Goal: Find contact information: Find contact information

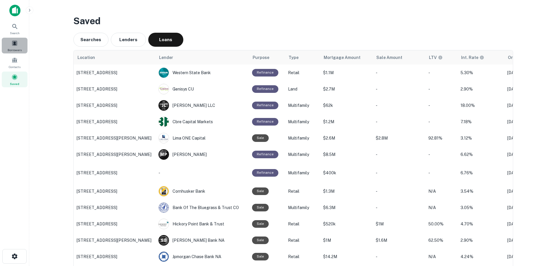
click at [16, 49] on span "Borrowers" at bounding box center [15, 50] width 14 height 5
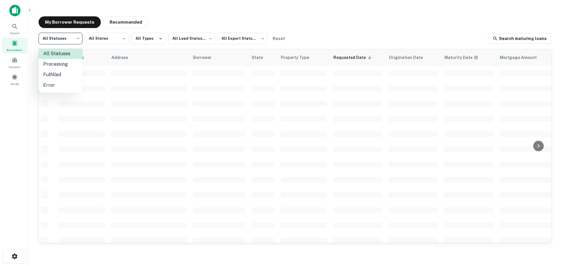
click at [68, 38] on body "Search Borrowers Contacts Saved My Borrower Requests Recommended All Statuses *…" at bounding box center [280, 133] width 561 height 266
click at [67, 76] on li "Fulfilled" at bounding box center [61, 75] width 44 height 11
type input "*********"
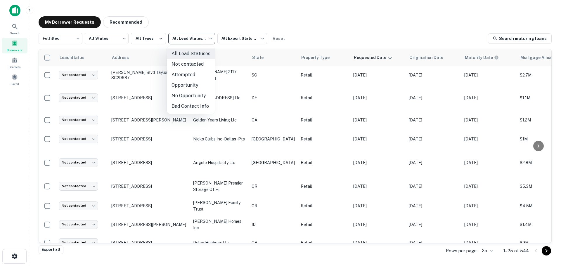
click at [180, 43] on body "Search Borrowers Contacts Saved My Borrower Requests Recommended Fulfilled ****…" at bounding box center [280, 133] width 561 height 266
click at [194, 67] on li "Not contacted" at bounding box center [191, 64] width 48 height 11
type input "****"
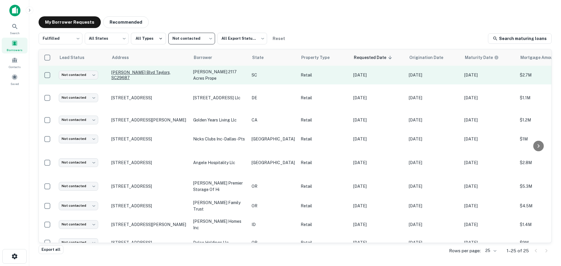
click at [161, 76] on p "[PERSON_NAME] Blvd Taylors, SC29687" at bounding box center [149, 75] width 76 height 11
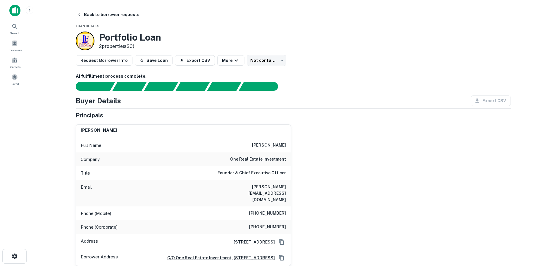
scroll to position [29, 0]
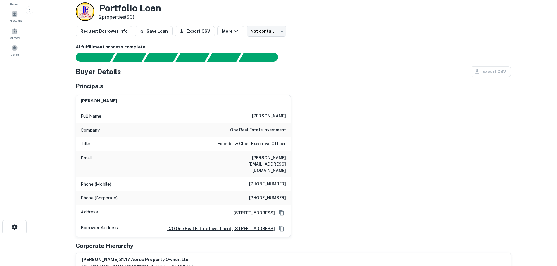
click at [275, 127] on h6 "one real estate investment" at bounding box center [258, 130] width 56 height 7
click at [274, 129] on h6 "one real estate investment" at bounding box center [258, 130] width 56 height 7
click at [273, 129] on h6 "one real estate investment" at bounding box center [258, 130] width 56 height 7
click at [273, 130] on h6 "one real estate investment" at bounding box center [258, 130] width 56 height 7
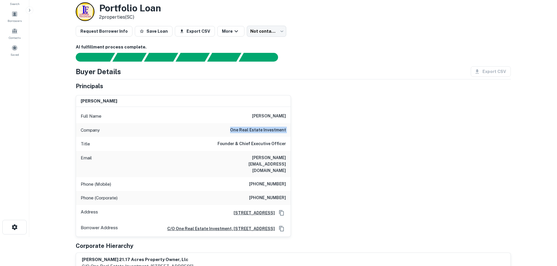
click at [273, 130] on h6 "one real estate investment" at bounding box center [258, 130] width 56 height 7
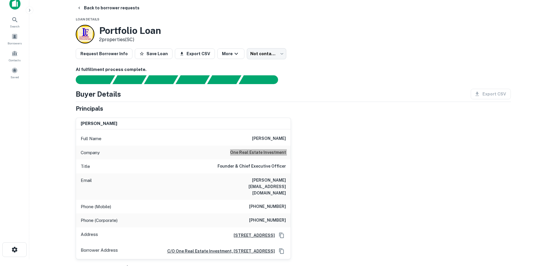
scroll to position [0, 0]
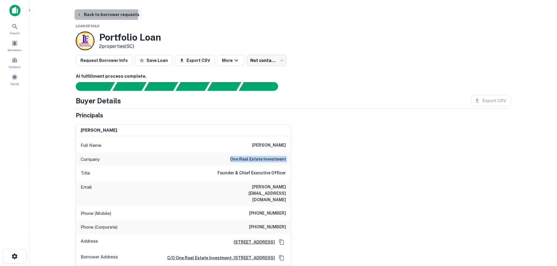
click at [84, 13] on button "Back to borrower requests" at bounding box center [107, 14] width 67 height 11
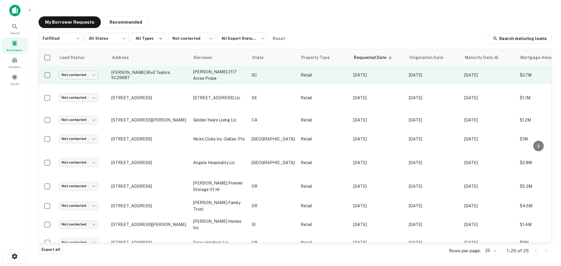
click at [80, 75] on body "Search Borrowers Contacts Saved My Borrower Requests Recommended Fulfilled ****…" at bounding box center [280, 133] width 561 height 266
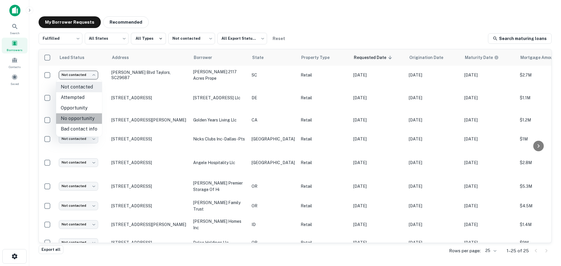
click at [84, 120] on li "No opportunity" at bounding box center [79, 118] width 46 height 11
type input "**********"
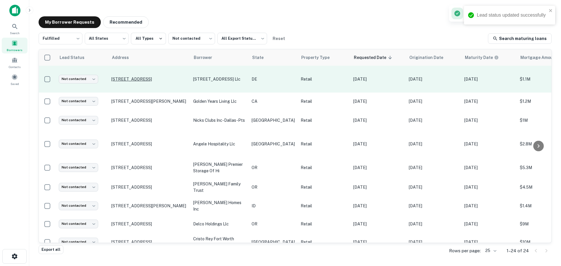
click at [131, 80] on p "[STREET_ADDRESS]" at bounding box center [149, 79] width 76 height 5
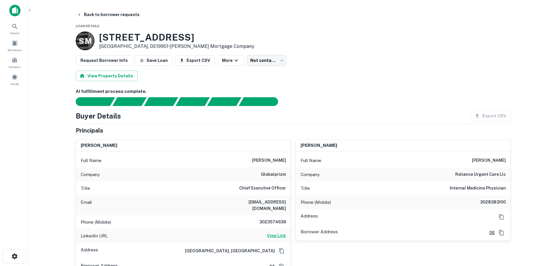
click at [273, 233] on h6 "View Link" at bounding box center [276, 236] width 19 height 6
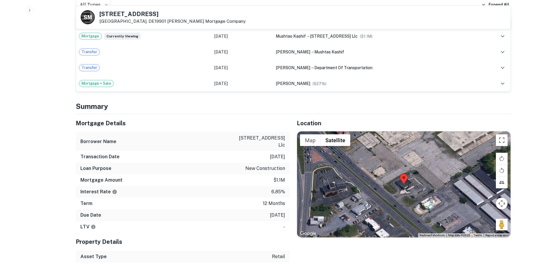
scroll to position [409, 0]
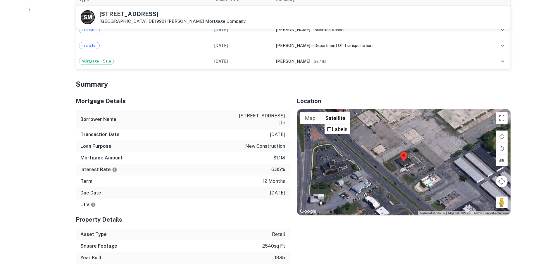
click at [130, 13] on h5 "[STREET_ADDRESS]" at bounding box center [172, 14] width 146 height 6
copy h5 "[STREET_ADDRESS]"
drag, startPoint x: 497, startPoint y: 199, endPoint x: 414, endPoint y: 160, distance: 91.7
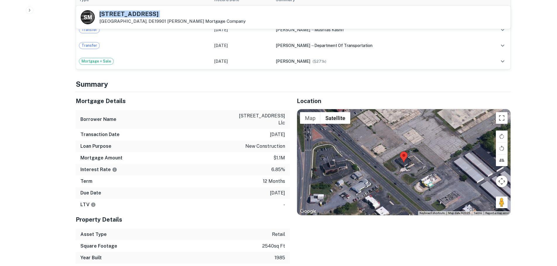
click at [414, 160] on div "Map Terrain Satellite Labels Keyboard shortcuts Map Data Map data ©2025 Map dat…" at bounding box center [403, 162] width 213 height 106
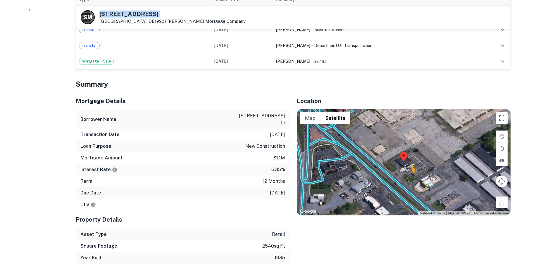
drag, startPoint x: 505, startPoint y: 199, endPoint x: 411, endPoint y: 173, distance: 97.4
click at [411, 173] on div "To activate drag with keyboard, press Alt + Enter. Once in keyboard drag state,…" at bounding box center [403, 162] width 213 height 106
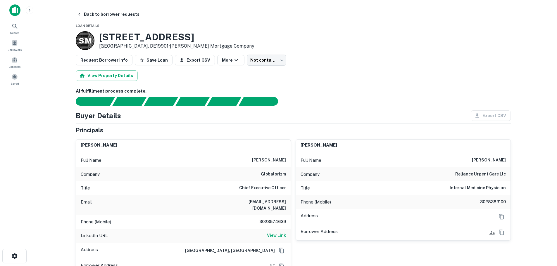
scroll to position [0, 0]
click at [275, 176] on h6 "globalprizm" at bounding box center [273, 174] width 25 height 7
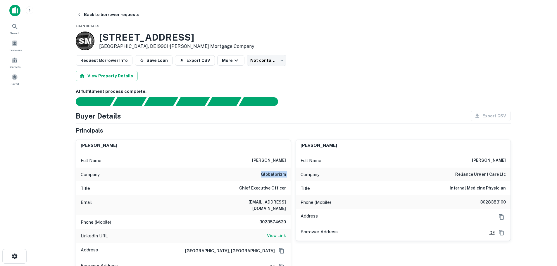
click at [275, 176] on h6 "globalprizm" at bounding box center [273, 174] width 25 height 7
copy h6 "globalprizm"
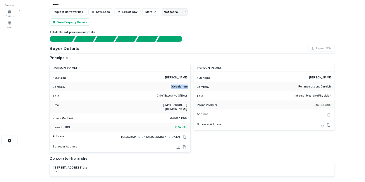
scroll to position [88, 0]
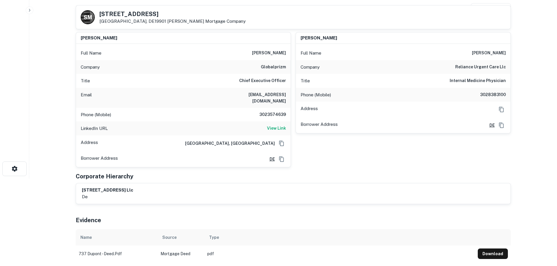
click at [272, 111] on h6 "3023574639" at bounding box center [268, 114] width 35 height 7
copy h6 "3023574639"
click at [279, 67] on h6 "globalprizm" at bounding box center [273, 67] width 25 height 7
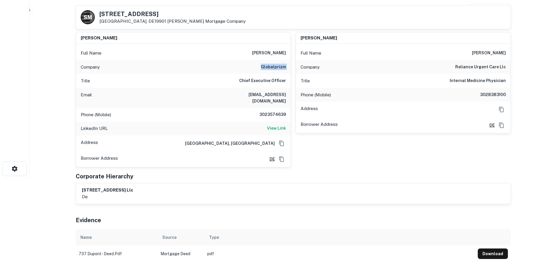
click at [279, 67] on h6 "globalprizm" at bounding box center [273, 67] width 25 height 7
copy h6 "globalprizm"
click at [280, 51] on h6 "[PERSON_NAME]" at bounding box center [269, 53] width 34 height 7
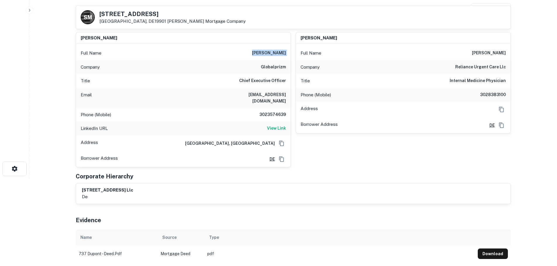
copy h6 "[PERSON_NAME]"
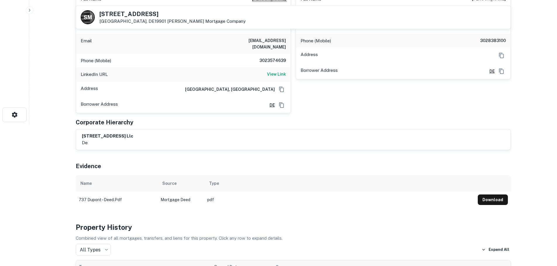
scroll to position [204, 0]
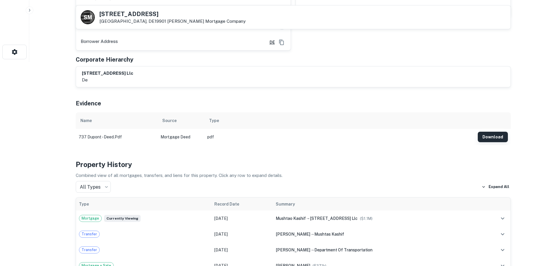
click at [498, 132] on button "Download" at bounding box center [492, 137] width 30 height 11
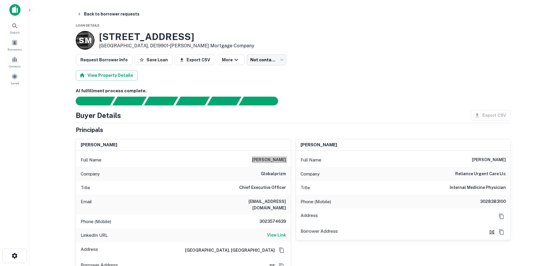
scroll to position [0, 0]
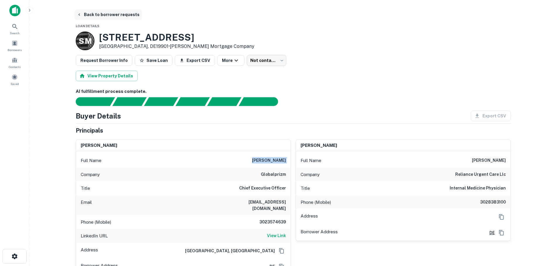
click at [100, 11] on button "Back to borrower requests" at bounding box center [107, 14] width 67 height 11
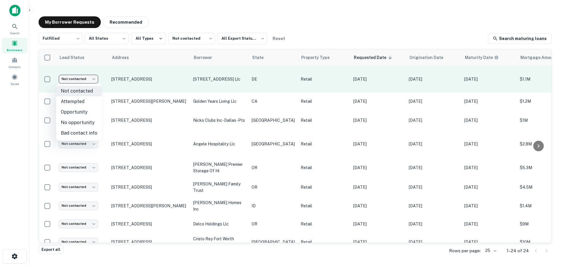
click at [89, 77] on body "Search Borrowers Contacts Saved My Borrower Requests Recommended Fulfilled ****…" at bounding box center [280, 133] width 561 height 266
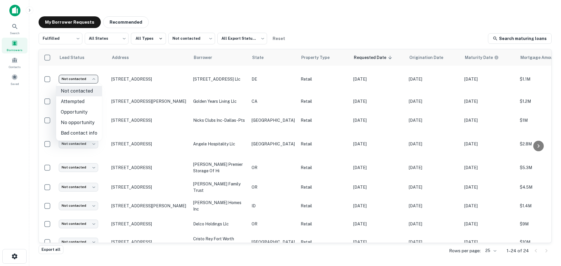
click at [85, 114] on li "Opportunity" at bounding box center [79, 112] width 46 height 11
type input "**********"
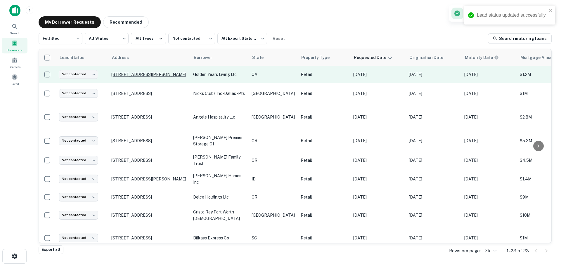
click at [144, 73] on p "[STREET_ADDRESS][PERSON_NAME]" at bounding box center [149, 74] width 76 height 5
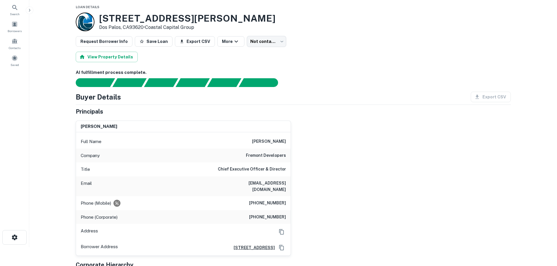
scroll to position [29, 0]
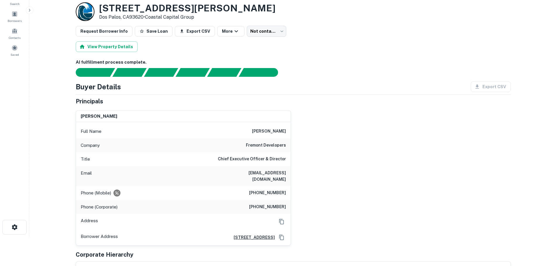
click at [268, 146] on h6 "fremont developers" at bounding box center [266, 145] width 40 height 7
click at [266, 147] on h6 "fremont developers" at bounding box center [266, 145] width 40 height 7
copy h6 "fremont developers"
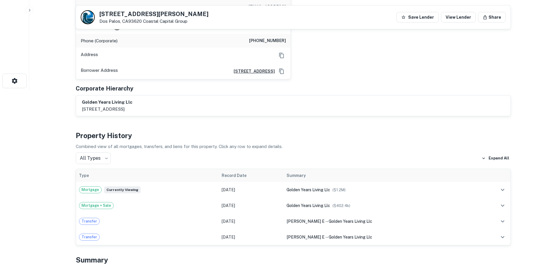
scroll to position [175, 0]
click at [136, 10] on div "[STREET_ADDRESS][PERSON_NAME] Coastal Capital Group Save Lender View Lender Sha…" at bounding box center [293, 17] width 434 height 23
copy h5 "[STREET_ADDRESS][PERSON_NAME]"
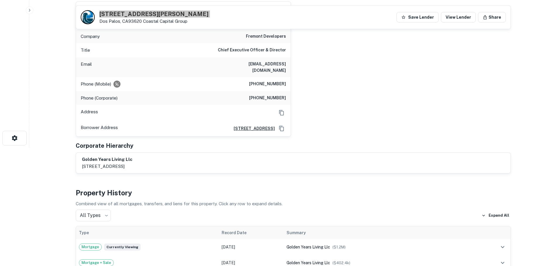
scroll to position [58, 0]
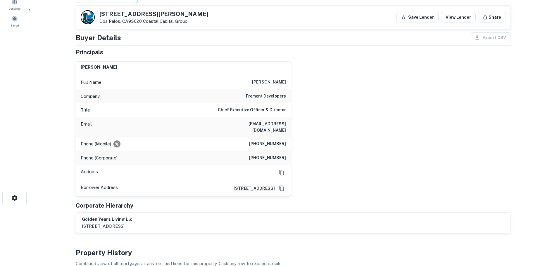
click at [281, 143] on div "Phone (Mobile) [PHONE_NUMBER]" at bounding box center [183, 144] width 214 height 14
copy h6 "[PHONE_NUMBER]"
click at [272, 141] on h6 "[PHONE_NUMBER]" at bounding box center [267, 144] width 37 height 7
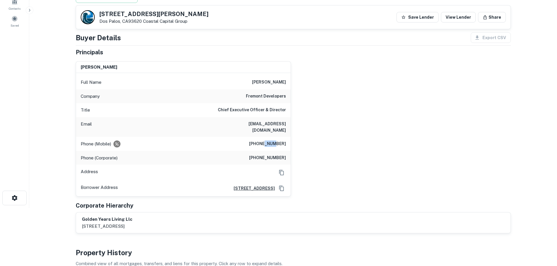
click at [273, 141] on h6 "[PHONE_NUMBER]" at bounding box center [267, 144] width 37 height 7
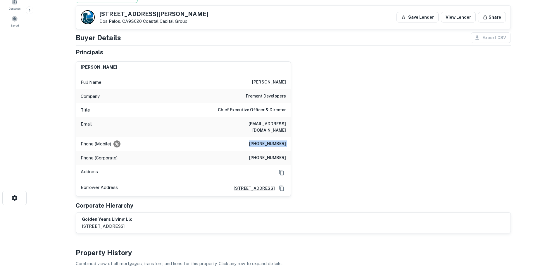
copy h6 "[PHONE_NUMBER]"
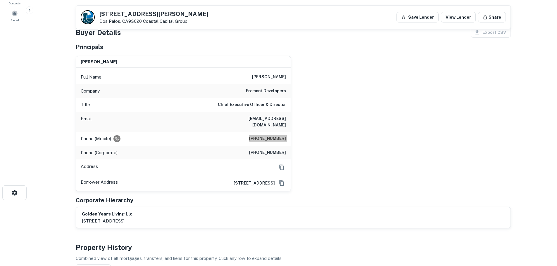
scroll to position [0, 0]
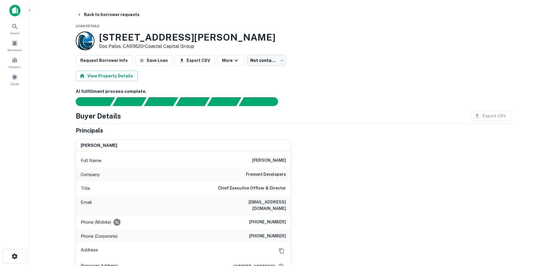
click at [280, 233] on h6 "[PHONE_NUMBER]" at bounding box center [267, 236] width 37 height 7
copy h6 "[PHONE_NUMBER]"
click at [100, 12] on button "Back to borrower requests" at bounding box center [107, 14] width 67 height 11
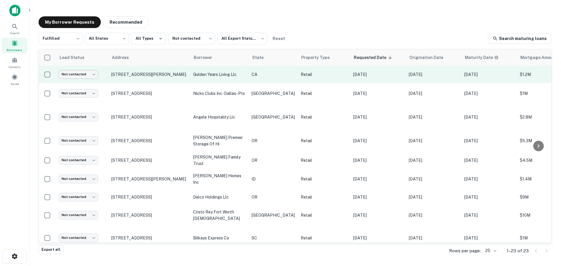
click at [93, 78] on body "Search Borrowers Contacts Saved My Borrower Requests Recommended Fulfilled ****…" at bounding box center [280, 133] width 561 height 266
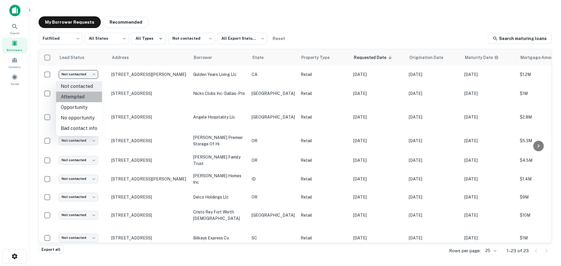
click at [84, 93] on li "Attempted" at bounding box center [79, 97] width 46 height 11
type input "*********"
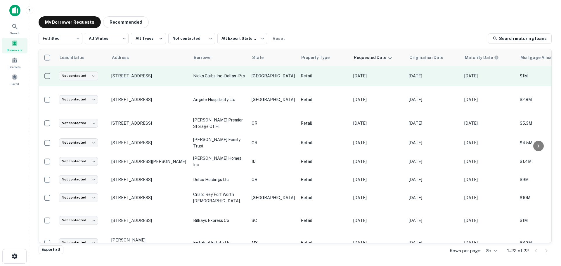
click at [141, 77] on p "[STREET_ADDRESS]" at bounding box center [149, 75] width 76 height 5
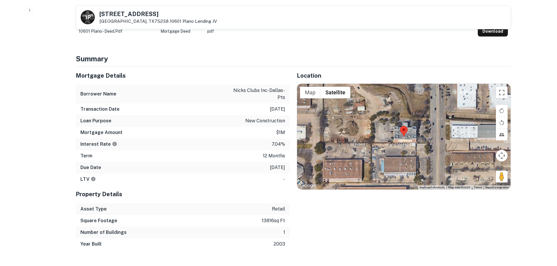
scroll to position [292, 0]
click at [131, 11] on h5 "[STREET_ADDRESS]" at bounding box center [157, 14] width 117 height 6
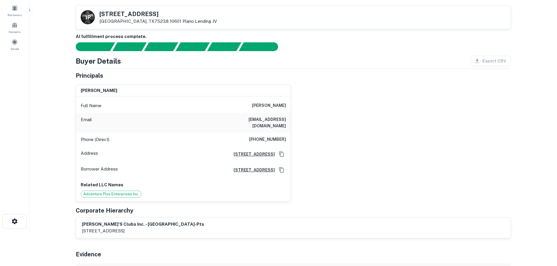
scroll to position [29, 0]
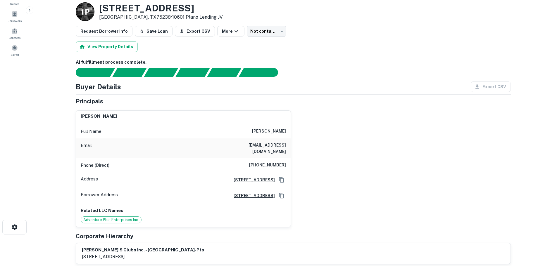
drag, startPoint x: 275, startPoint y: 157, endPoint x: 277, endPoint y: 160, distance: 3.6
click at [277, 162] on h6 "[PHONE_NUMBER]" at bounding box center [267, 165] width 37 height 7
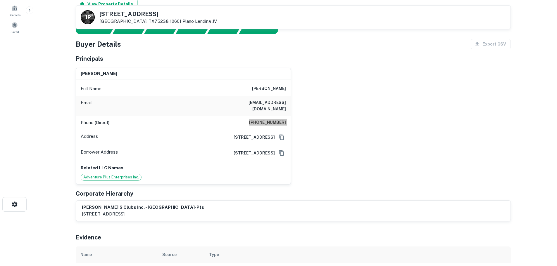
scroll to position [0, 0]
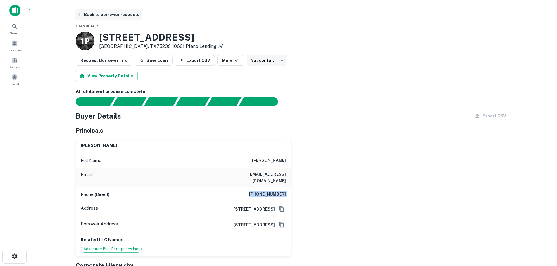
click at [102, 16] on button "Back to borrower requests" at bounding box center [107, 14] width 67 height 11
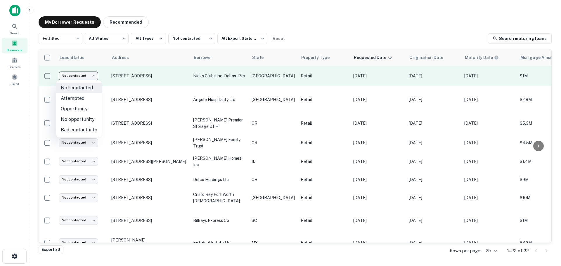
click at [80, 79] on body "Search Borrowers Contacts Saved My Borrower Requests Recommended Fulfilled ****…" at bounding box center [280, 133] width 561 height 266
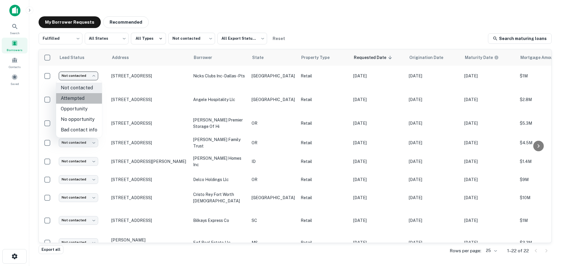
click at [81, 96] on li "Attempted" at bounding box center [79, 98] width 46 height 11
type input "*********"
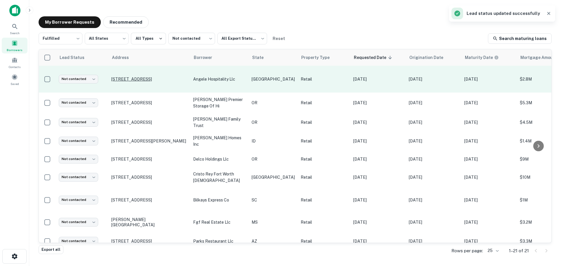
click at [165, 77] on p "[STREET_ADDRESS]" at bounding box center [149, 79] width 76 height 5
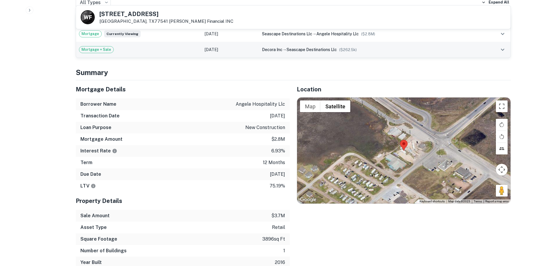
scroll to position [351, 0]
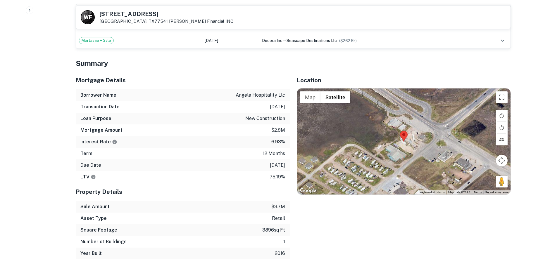
click at [146, 15] on h5 "[STREET_ADDRESS]" at bounding box center [166, 14] width 134 height 6
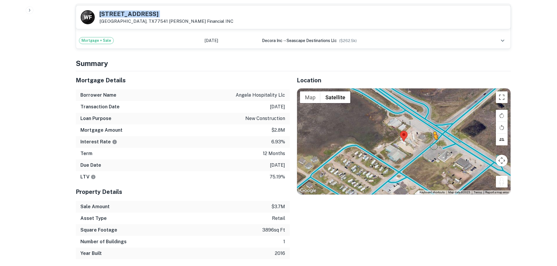
drag, startPoint x: 500, startPoint y: 178, endPoint x: 434, endPoint y: 146, distance: 74.2
click at [434, 146] on div "To activate drag with keyboard, press Alt + Enter. Once in keyboard drag state,…" at bounding box center [403, 142] width 213 height 106
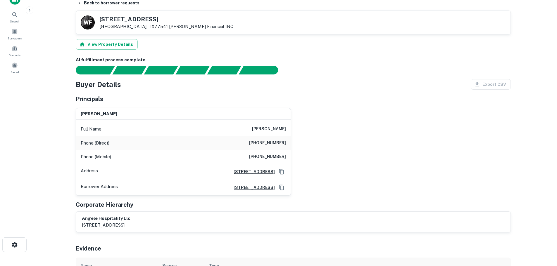
scroll to position [0, 0]
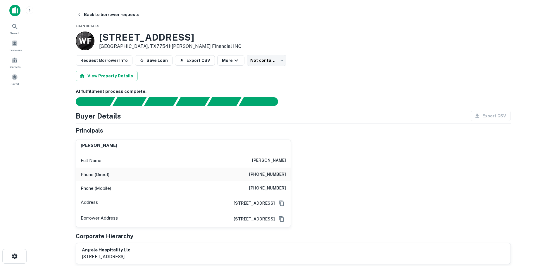
click at [277, 177] on h6 "[PHONE_NUMBER]" at bounding box center [267, 174] width 37 height 7
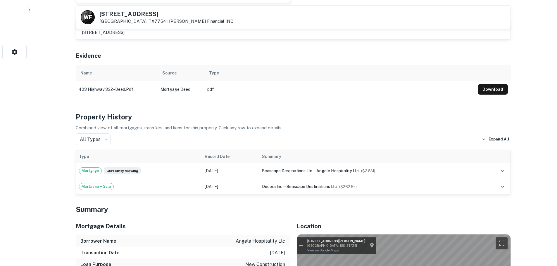
scroll to position [29, 0]
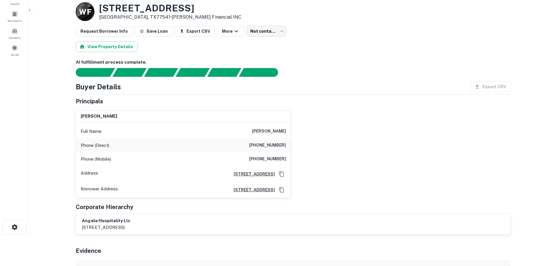
click at [279, 159] on h6 "[PHONE_NUMBER]" at bounding box center [267, 159] width 37 height 7
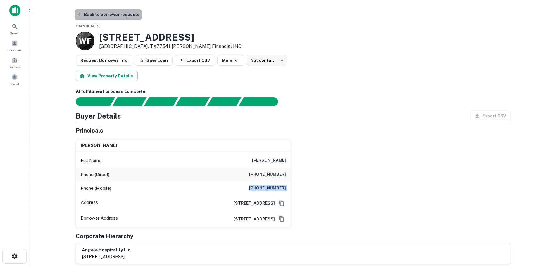
click at [129, 11] on button "Back to borrower requests" at bounding box center [107, 14] width 67 height 11
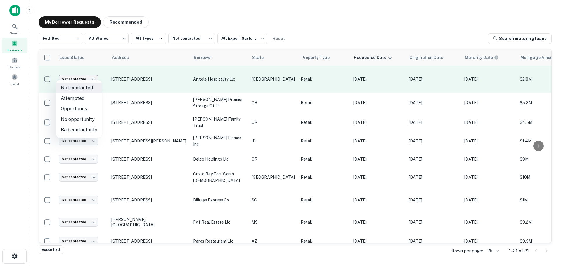
click at [92, 78] on body "Search Borrowers Contacts Saved My Borrower Requests Recommended Fulfilled ****…" at bounding box center [280, 133] width 561 height 266
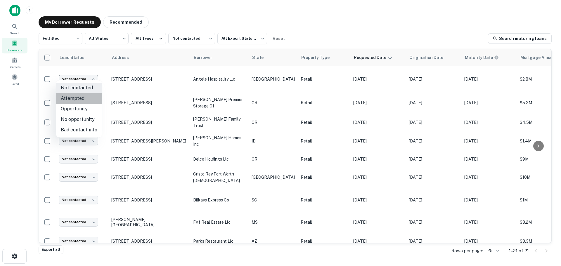
click at [90, 96] on li "Attempted" at bounding box center [79, 98] width 46 height 11
type input "*********"
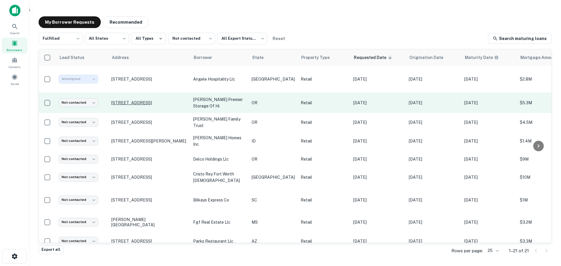
click at [143, 100] on p "[STREET_ADDRESS]" at bounding box center [149, 102] width 76 height 5
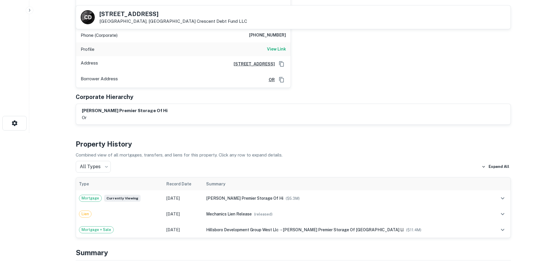
scroll to position [58, 0]
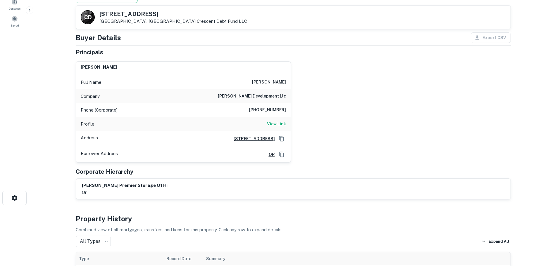
click at [133, 18] on div "[STREET_ADDRESS] Crescent Debt Fund LLC" at bounding box center [173, 17] width 148 height 13
click at [136, 13] on h5 "[STREET_ADDRESS]" at bounding box center [173, 14] width 148 height 6
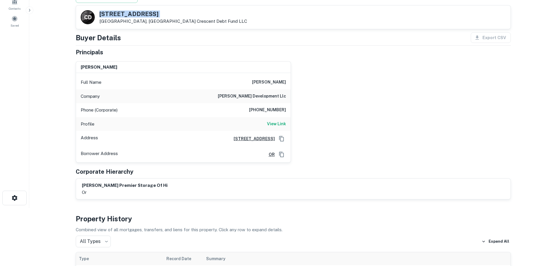
click at [136, 13] on h5 "[STREET_ADDRESS]" at bounding box center [173, 14] width 148 height 6
click at [278, 108] on h6 "[PHONE_NUMBER]" at bounding box center [267, 110] width 37 height 7
click at [278, 128] on div "Profile View Link" at bounding box center [183, 124] width 214 height 14
click at [278, 124] on h6 "View Link" at bounding box center [276, 124] width 19 height 6
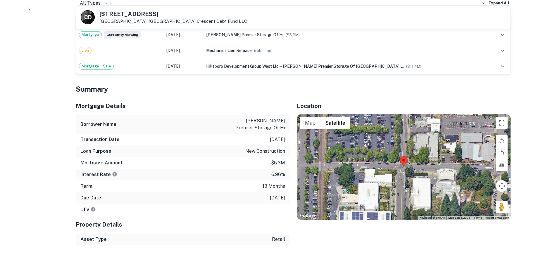
scroll to position [351, 0]
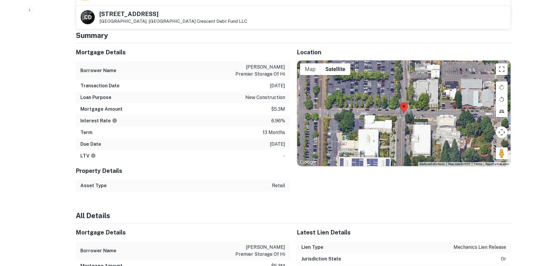
drag, startPoint x: 507, startPoint y: 157, endPoint x: 495, endPoint y: 153, distance: 13.4
click at [495, 154] on div "Use ctrl + scroll to zoom the map Map Terrain Satellite Labels Keyboard shortcu…" at bounding box center [403, 113] width 213 height 106
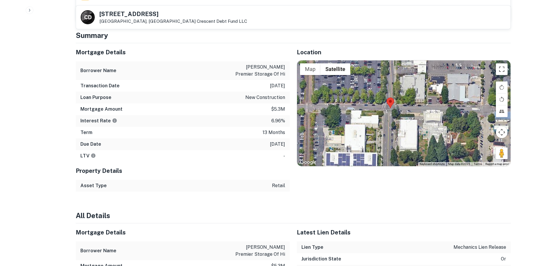
drag, startPoint x: 466, startPoint y: 146, endPoint x: 502, endPoint y: 157, distance: 38.0
click at [502, 157] on div "Use ctrl + scroll to zoom the map Map Terrain Satellite Labels Keyboard shortcu…" at bounding box center [403, 113] width 213 height 106
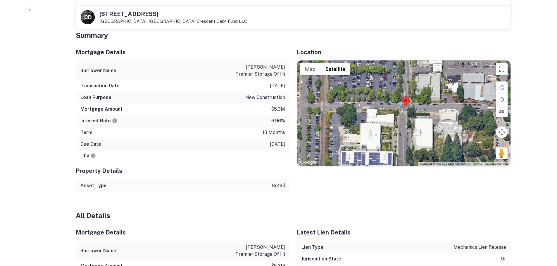
drag, startPoint x: 490, startPoint y: 152, endPoint x: 481, endPoint y: 149, distance: 9.0
click at [481, 149] on div at bounding box center [403, 113] width 213 height 106
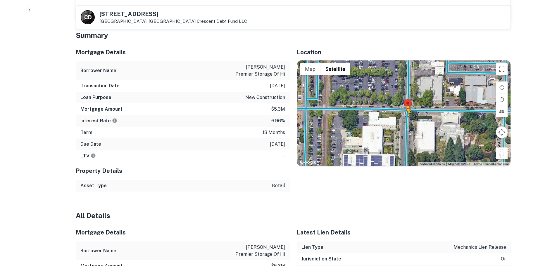
drag, startPoint x: 501, startPoint y: 154, endPoint x: 406, endPoint y: 118, distance: 101.5
click at [406, 118] on div "To activate drag with keyboard, press Alt + Enter. Once in keyboard drag state,…" at bounding box center [403, 113] width 213 height 106
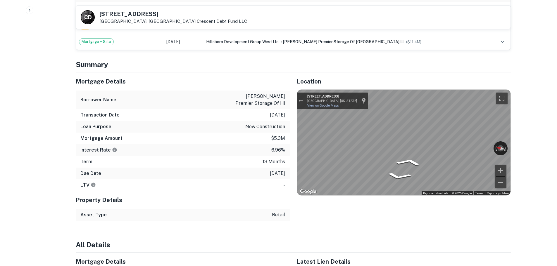
scroll to position [234, 0]
